Goal: Transaction & Acquisition: Purchase product/service

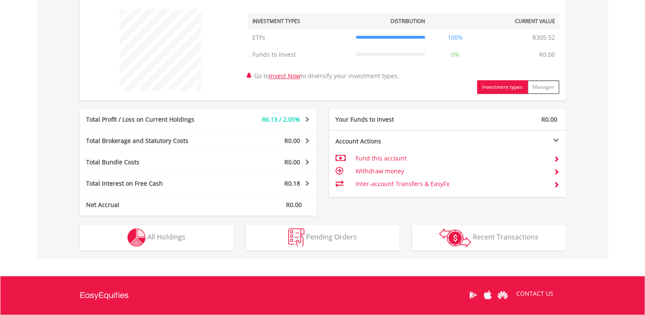
scroll to position [341, 0]
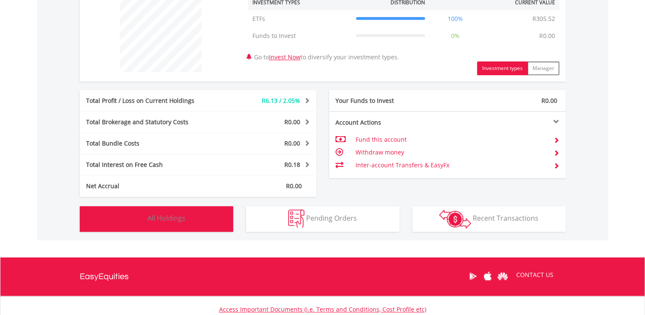
click at [190, 214] on button "Holdings All Holdings" at bounding box center [156, 219] width 153 height 26
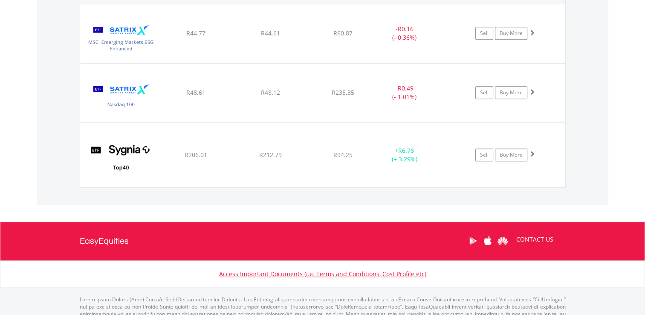
scroll to position [621, 0]
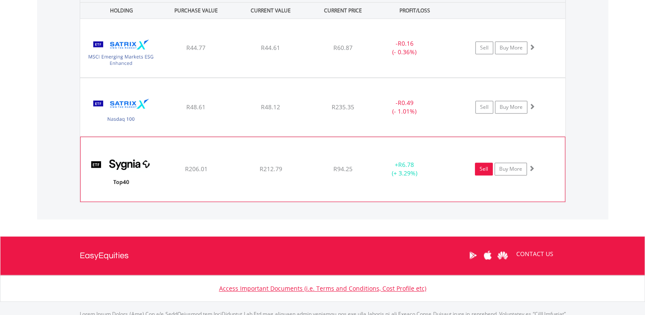
click at [486, 170] on link "Sell" at bounding box center [484, 168] width 18 height 13
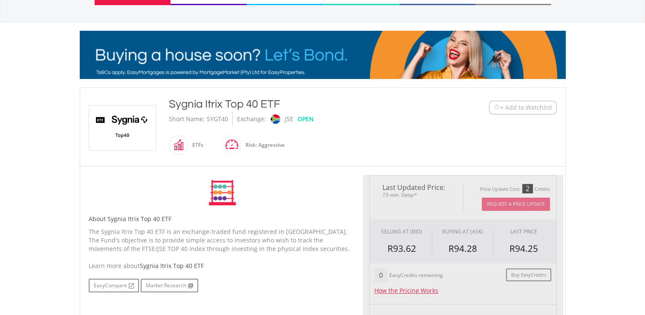
scroll to position [213, 0]
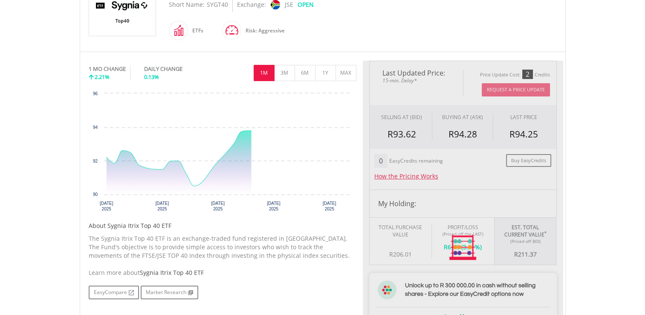
type input "******"
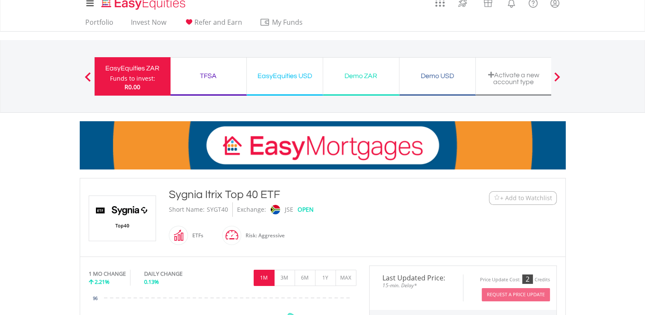
scroll to position [0, 0]
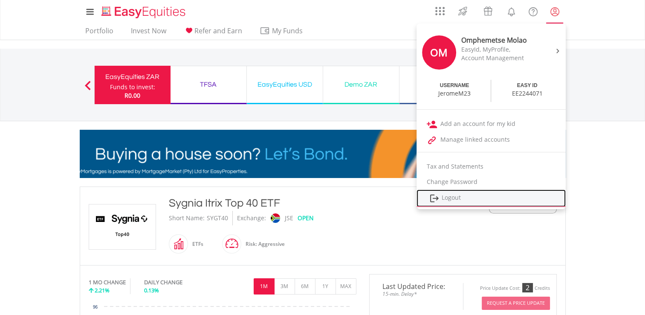
click at [522, 200] on link "Logout" at bounding box center [490, 197] width 149 height 17
